Goal: Transaction & Acquisition: Download file/media

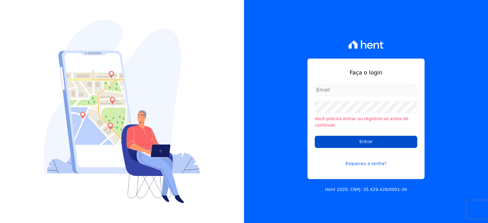
type input "[EMAIL_ADDRESS][DOMAIN_NAME]"
click at [384, 137] on input "Entrar" at bounding box center [366, 142] width 102 height 12
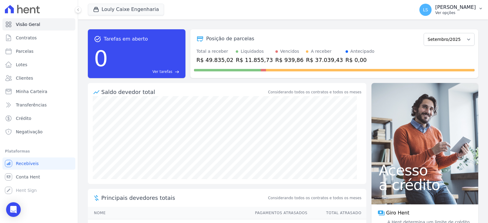
click at [441, 8] on p "[PERSON_NAME]" at bounding box center [455, 7] width 41 height 6
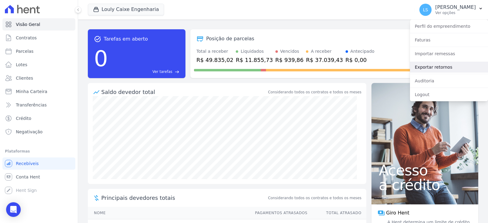
click at [433, 70] on link "Exportar retornos" at bounding box center [449, 67] width 78 height 11
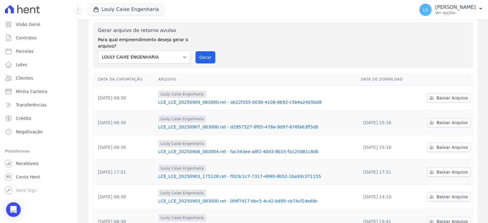
scroll to position [30, 0]
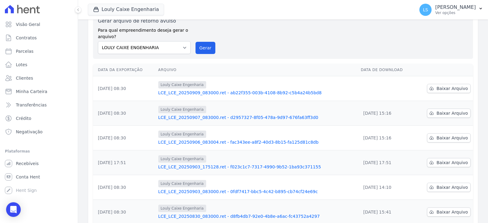
click at [230, 90] on link "LCE_LCE_20250909_083000.ret - ab22f355-003b-4108-8b92-c5b4a24b5bd8" at bounding box center [256, 93] width 197 height 6
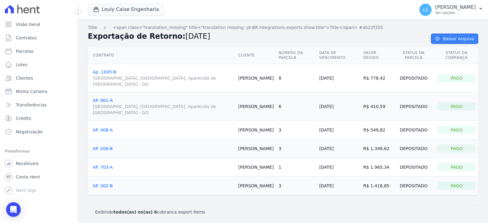
click at [456, 41] on link "Baixar Arquivo" at bounding box center [454, 39] width 47 height 10
